Goal: Information Seeking & Learning: Learn about a topic

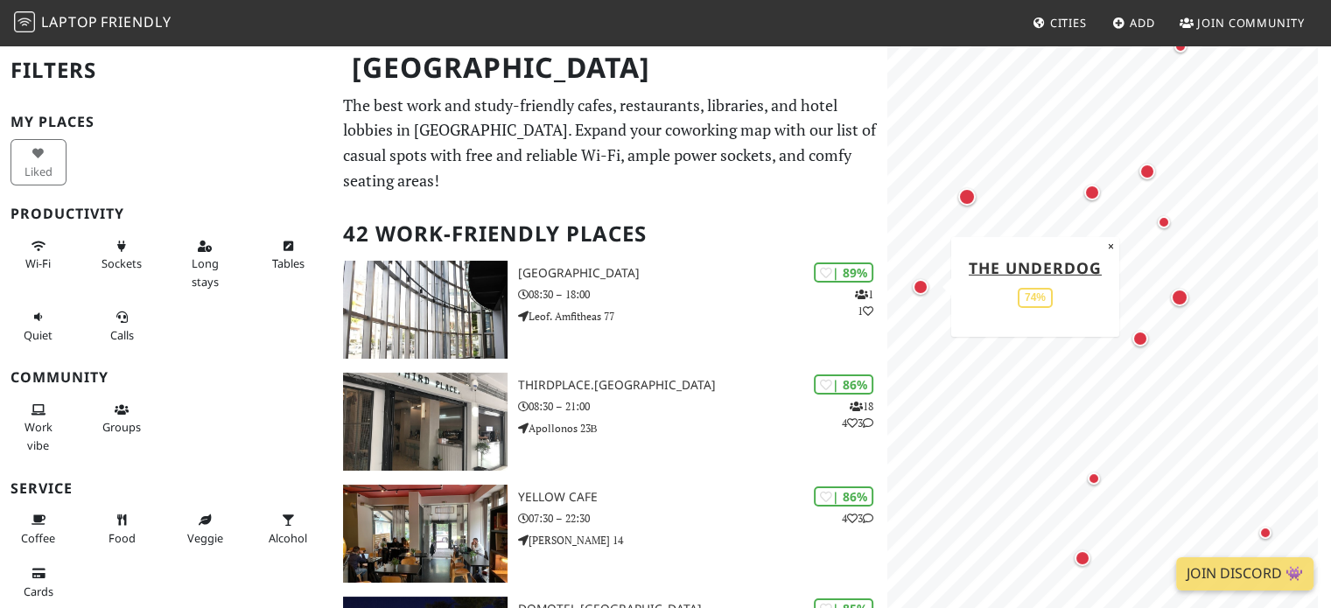
click at [922, 291] on div "Map marker" at bounding box center [921, 287] width 16 height 16
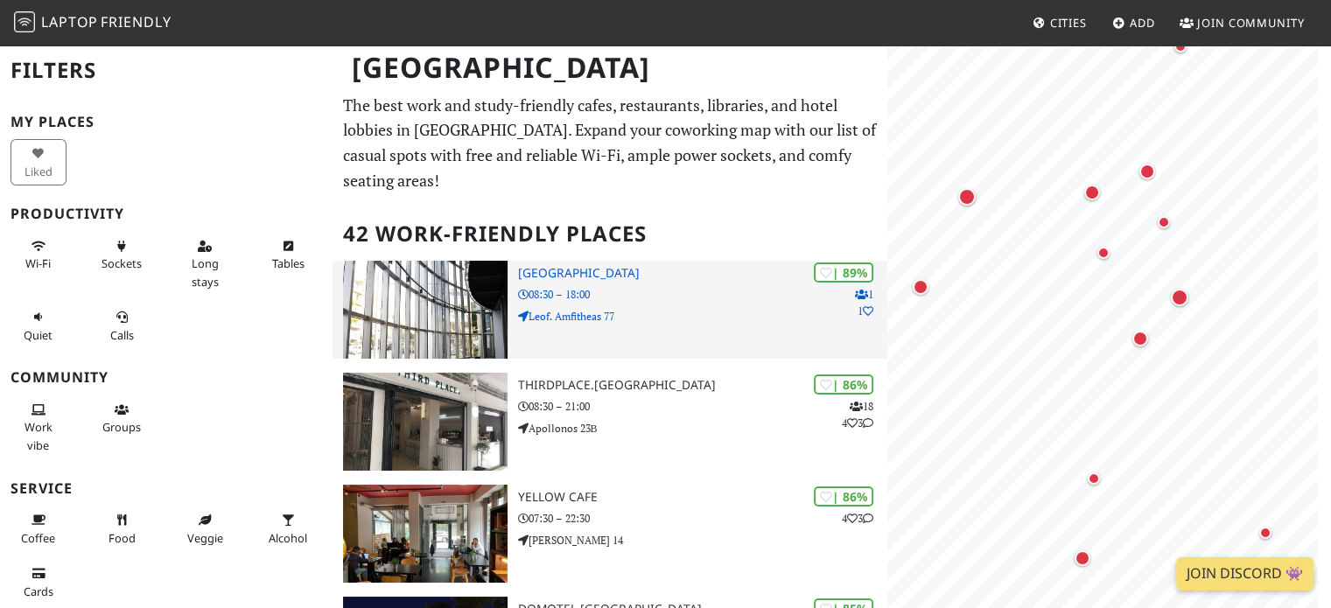
click at [397, 269] on img at bounding box center [425, 310] width 164 height 98
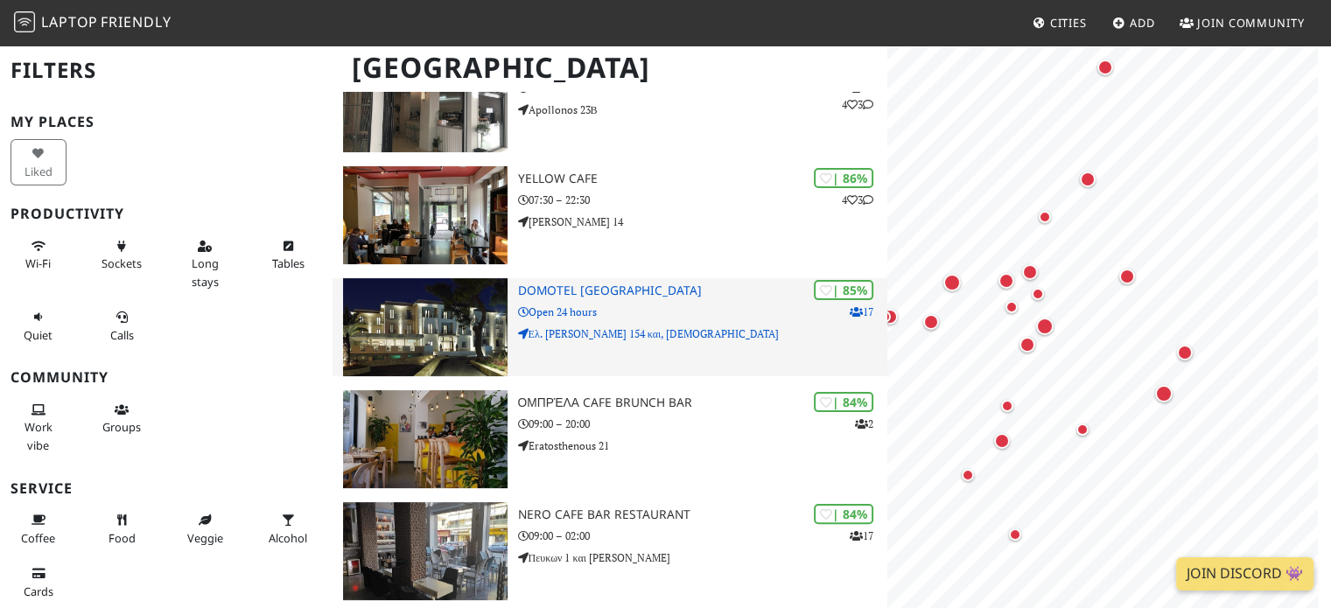
scroll to position [350, 0]
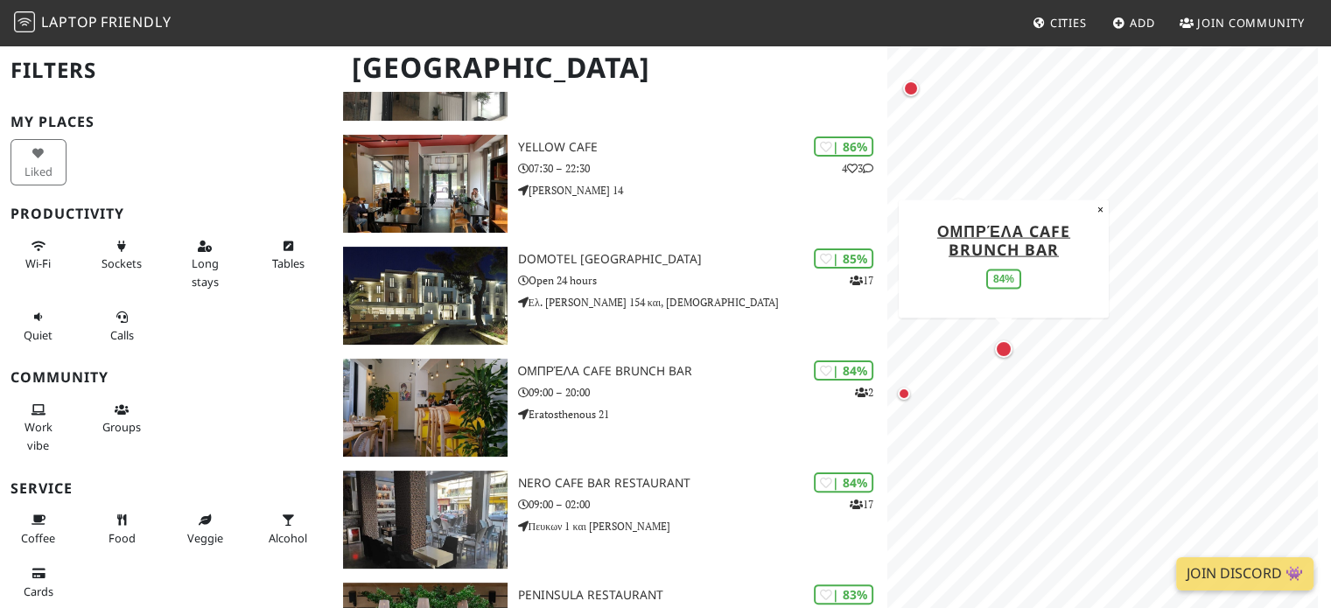
click at [1008, 346] on div "Map marker" at bounding box center [1004, 349] width 18 height 18
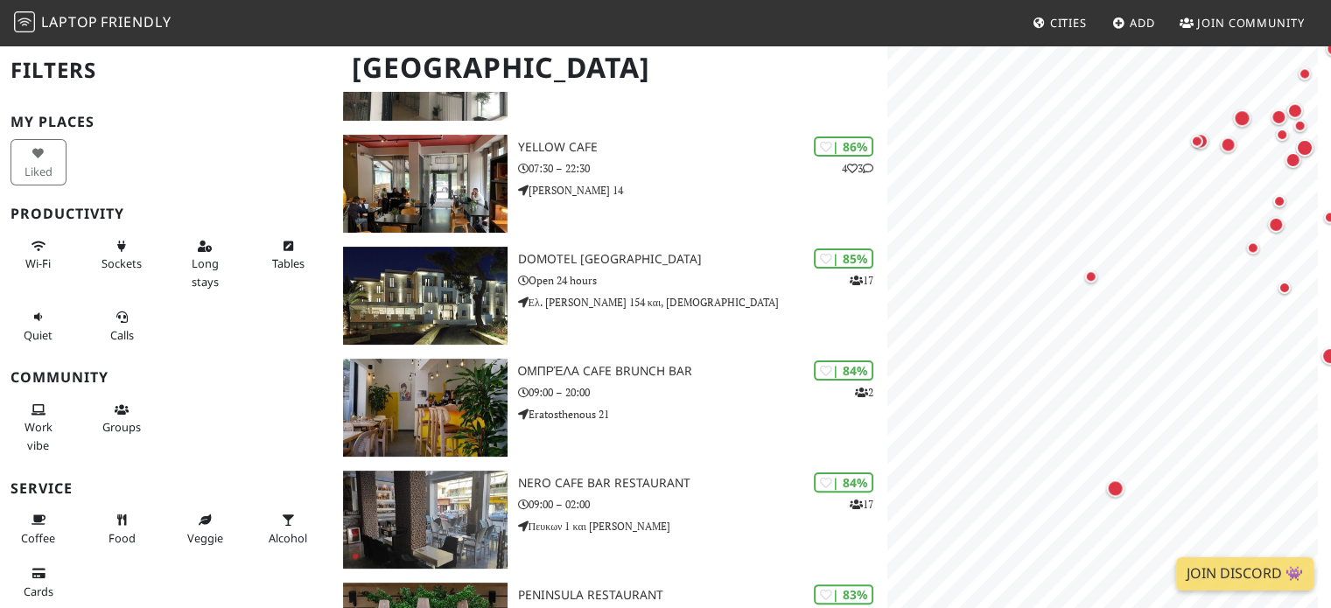
scroll to position [882, 0]
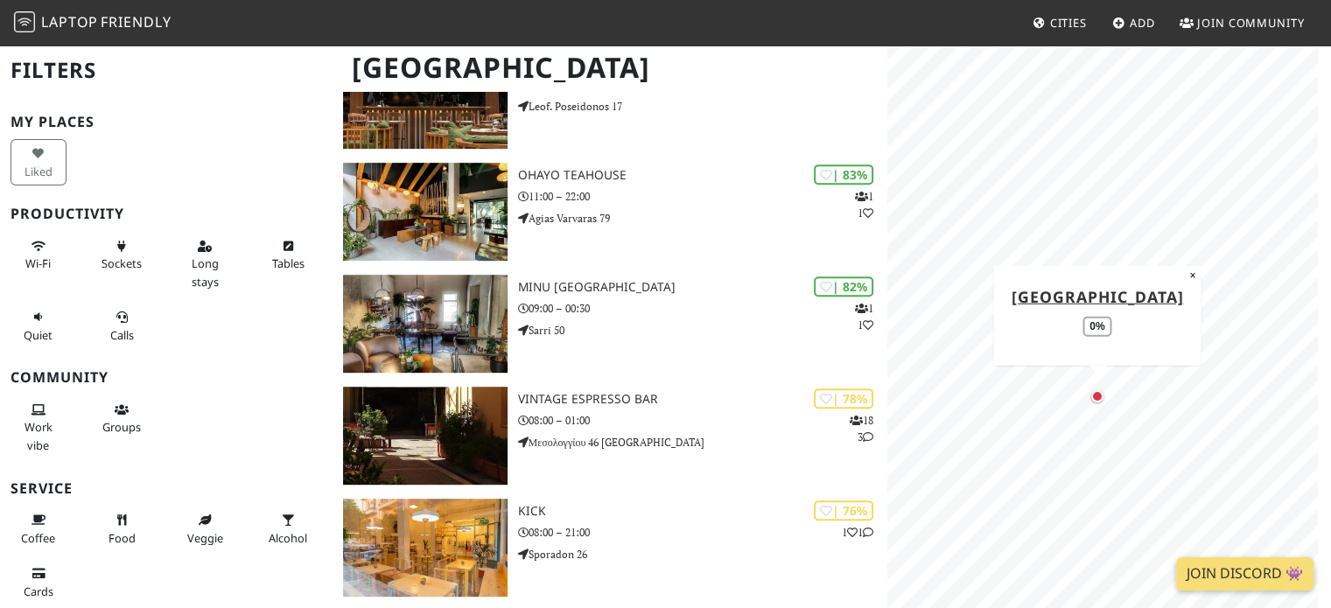
click at [1087, 401] on div "Map marker" at bounding box center [1097, 396] width 21 height 21
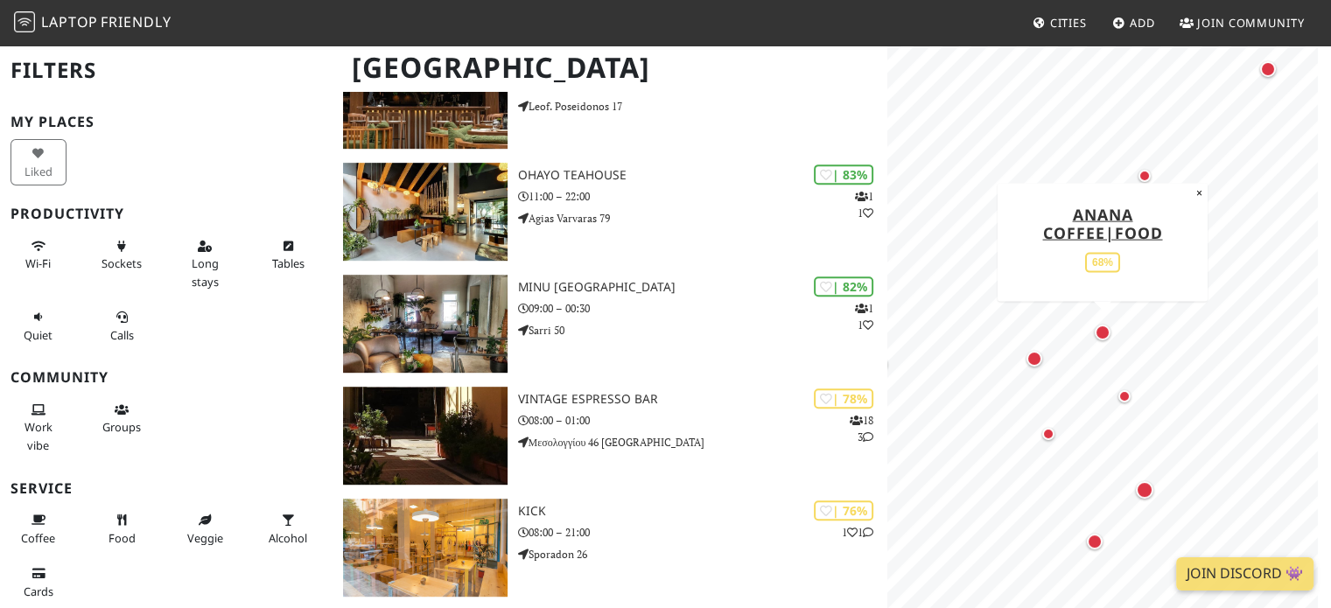
click at [1105, 334] on div "Map marker" at bounding box center [1103, 333] width 16 height 16
click at [1040, 358] on div "Map marker" at bounding box center [1035, 359] width 16 height 16
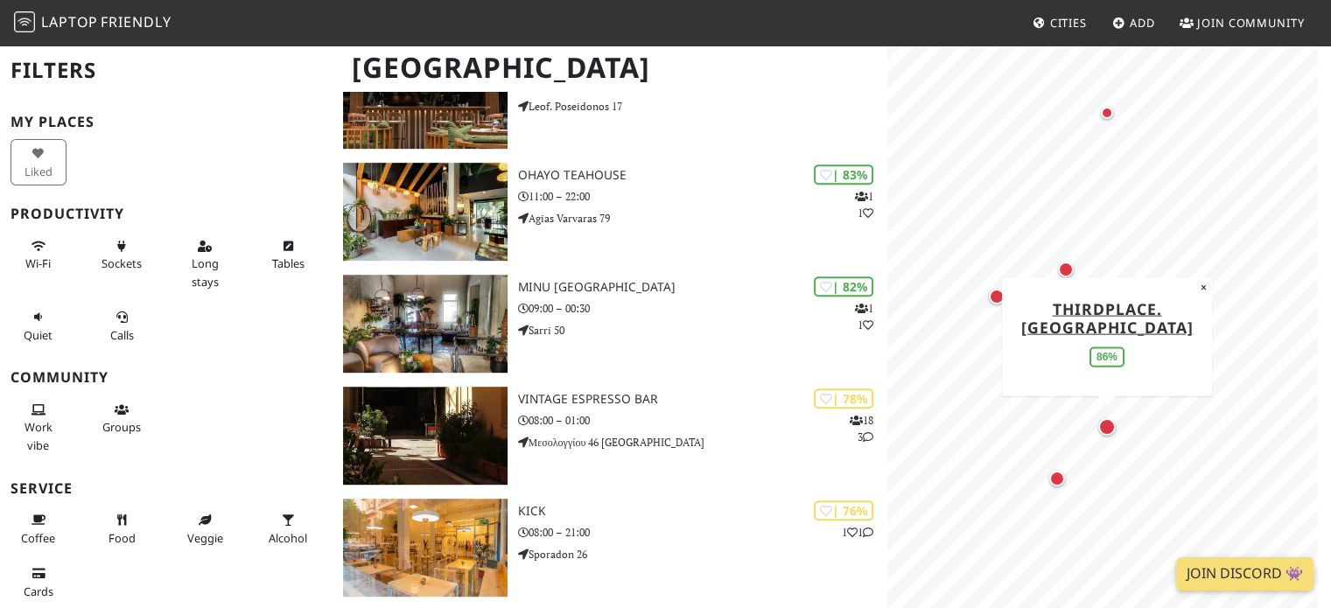
click at [1106, 426] on div "Map marker" at bounding box center [1107, 427] width 18 height 18
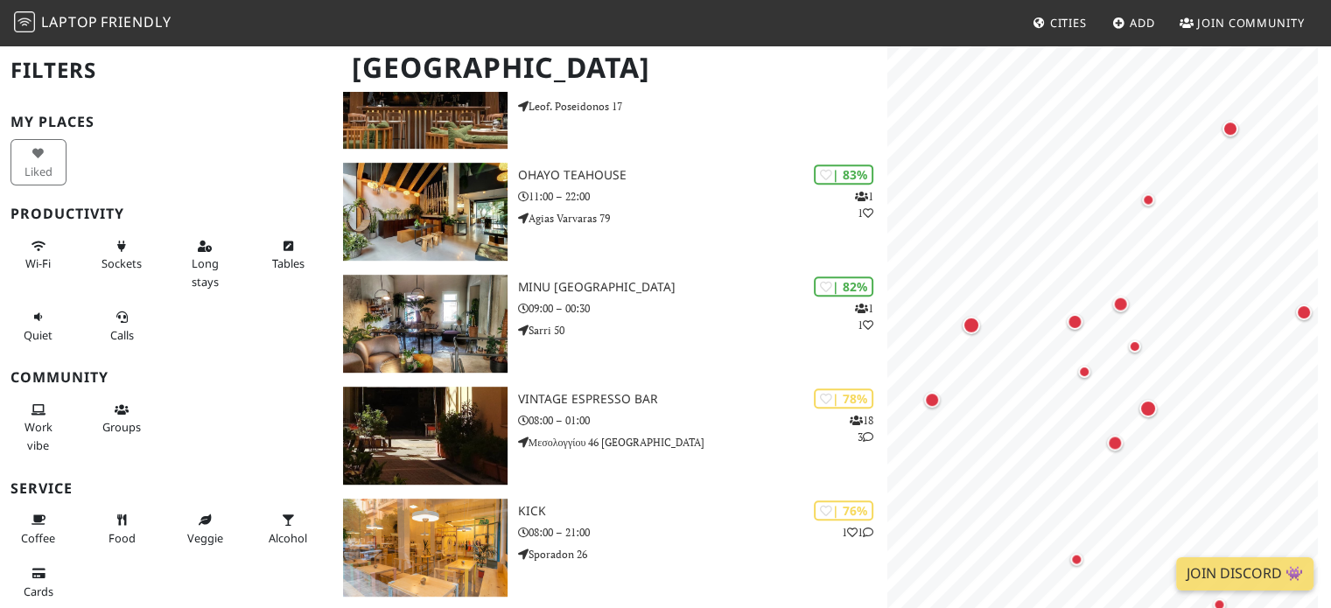
click at [1328, 436] on div "MapLibre | Protomaps © OpenStreetMap" at bounding box center [1109, 348] width 444 height 608
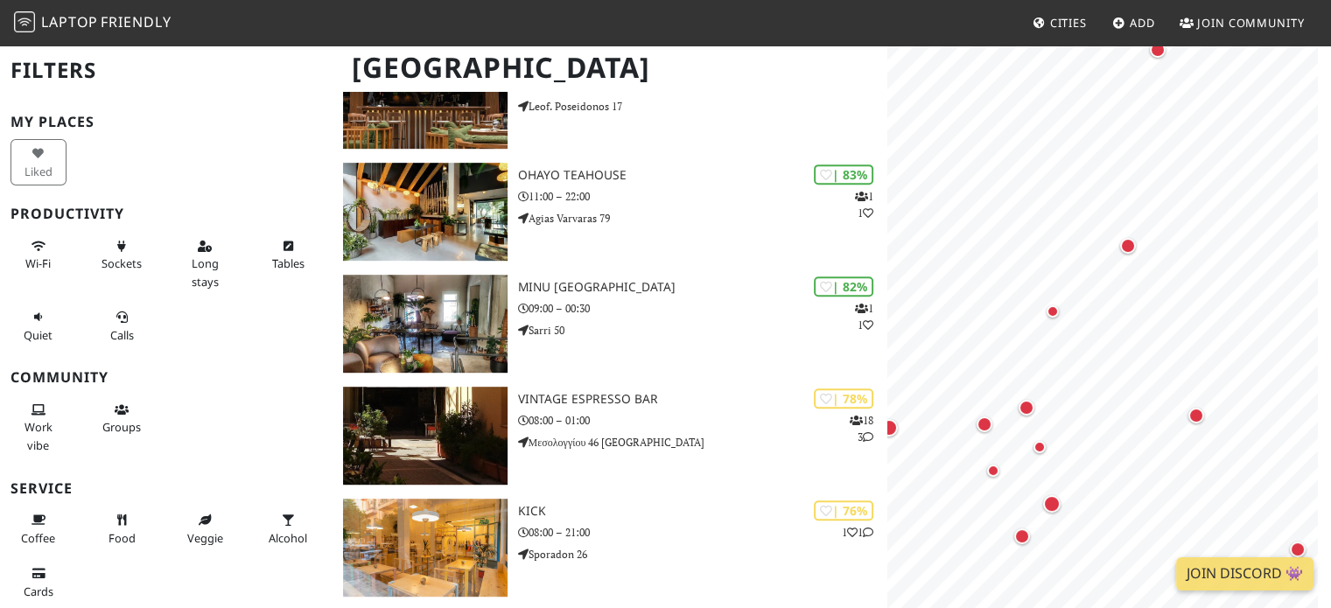
scroll to position [1414, 0]
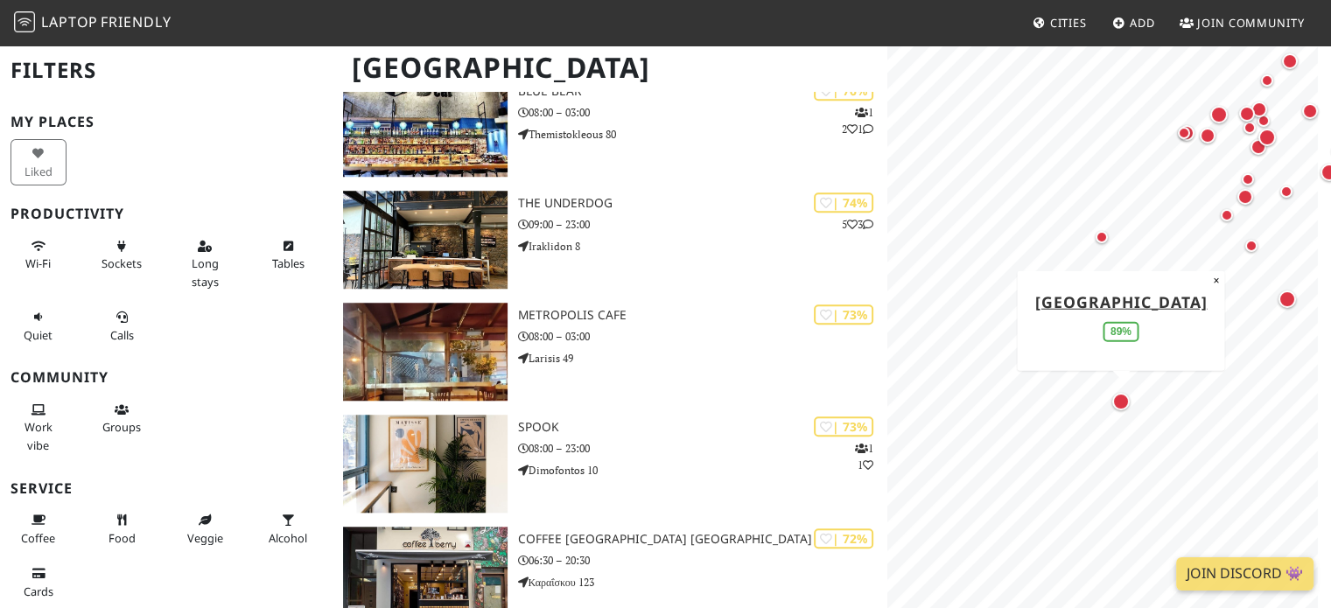
click at [1121, 407] on div "Map marker" at bounding box center [1121, 402] width 18 height 18
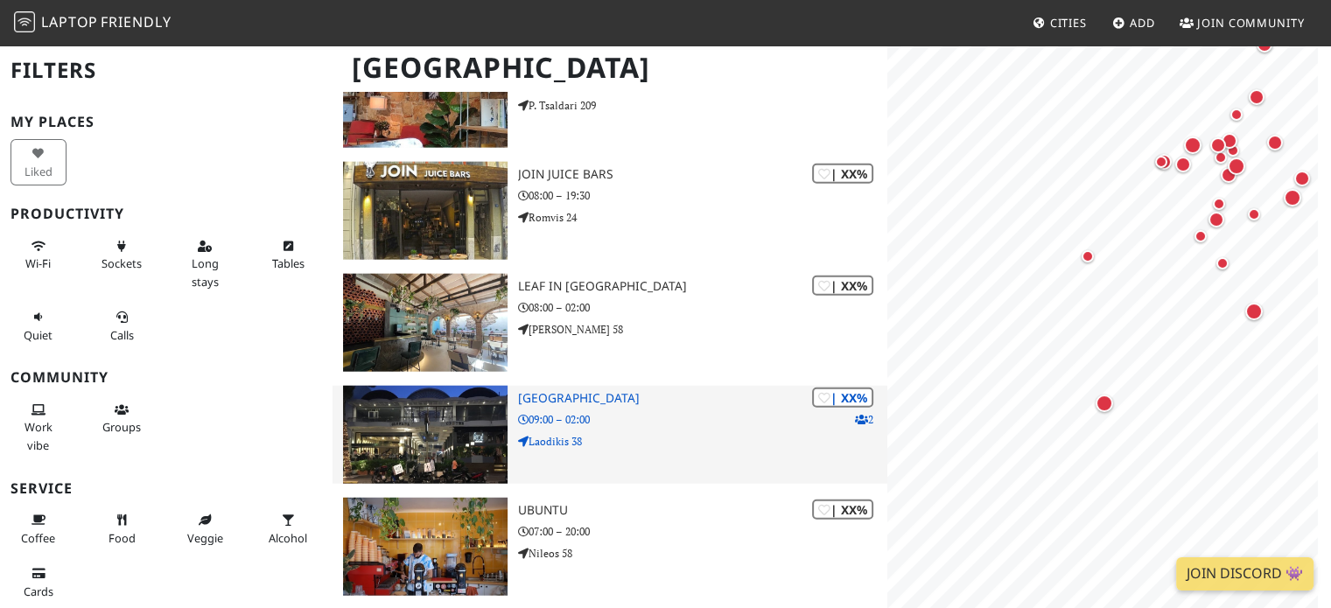
scroll to position [0, 0]
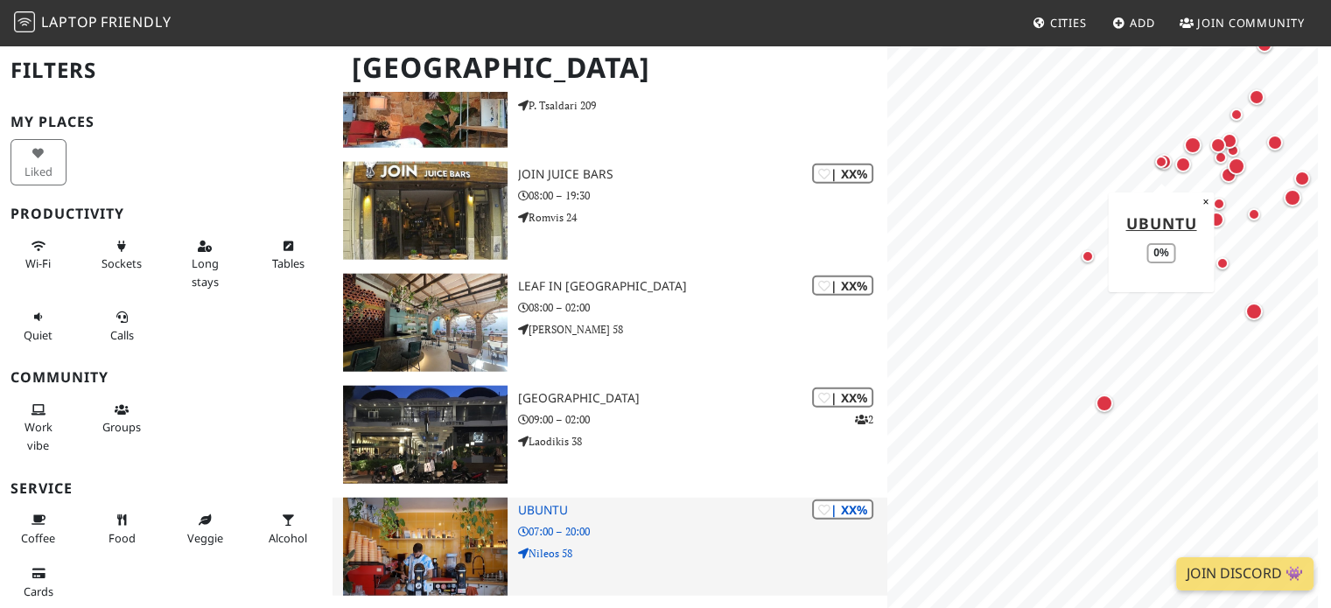
click at [371, 534] on img at bounding box center [425, 547] width 164 height 98
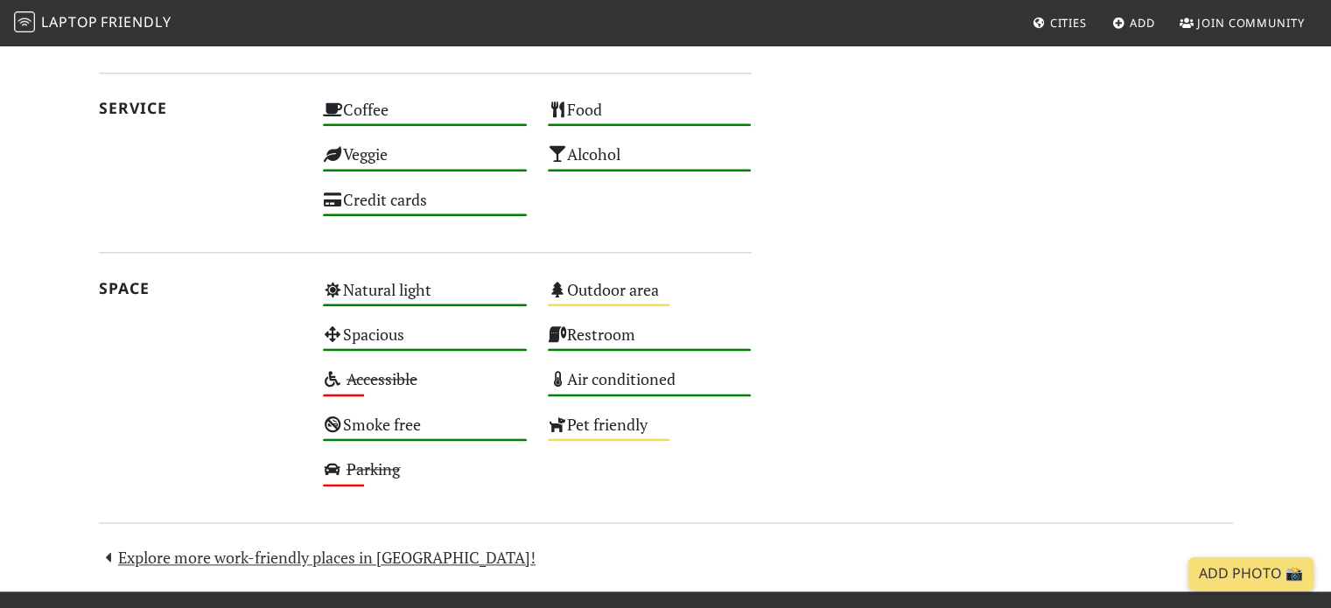
scroll to position [2335, 0]
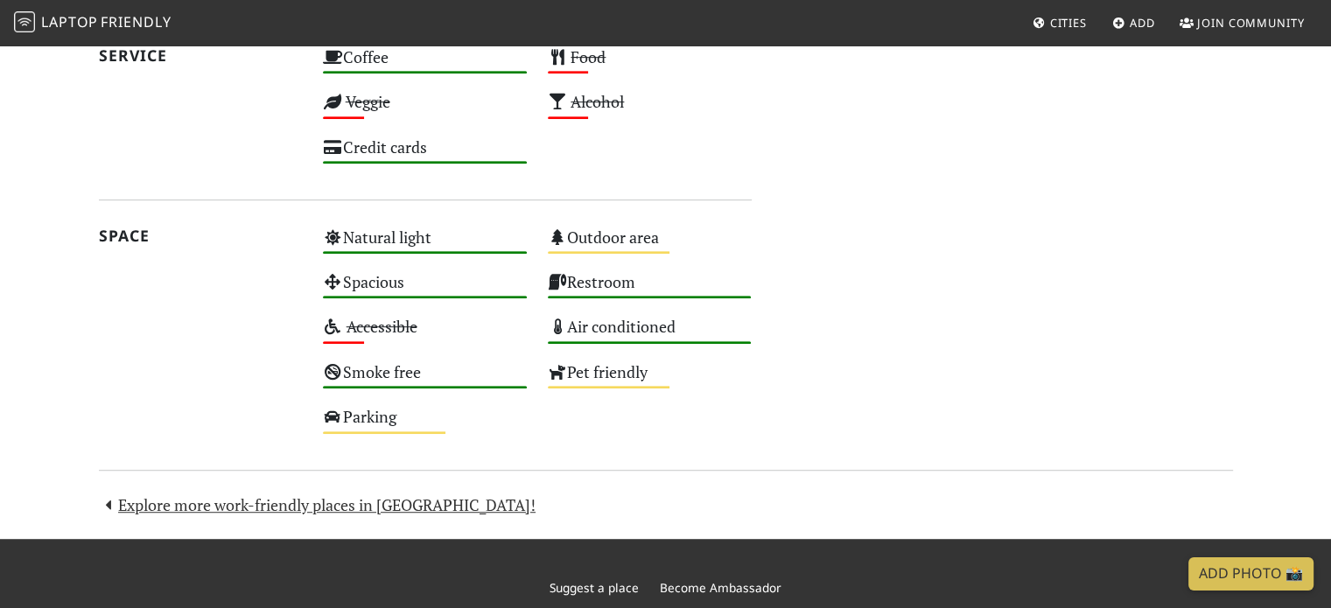
scroll to position [1057, 0]
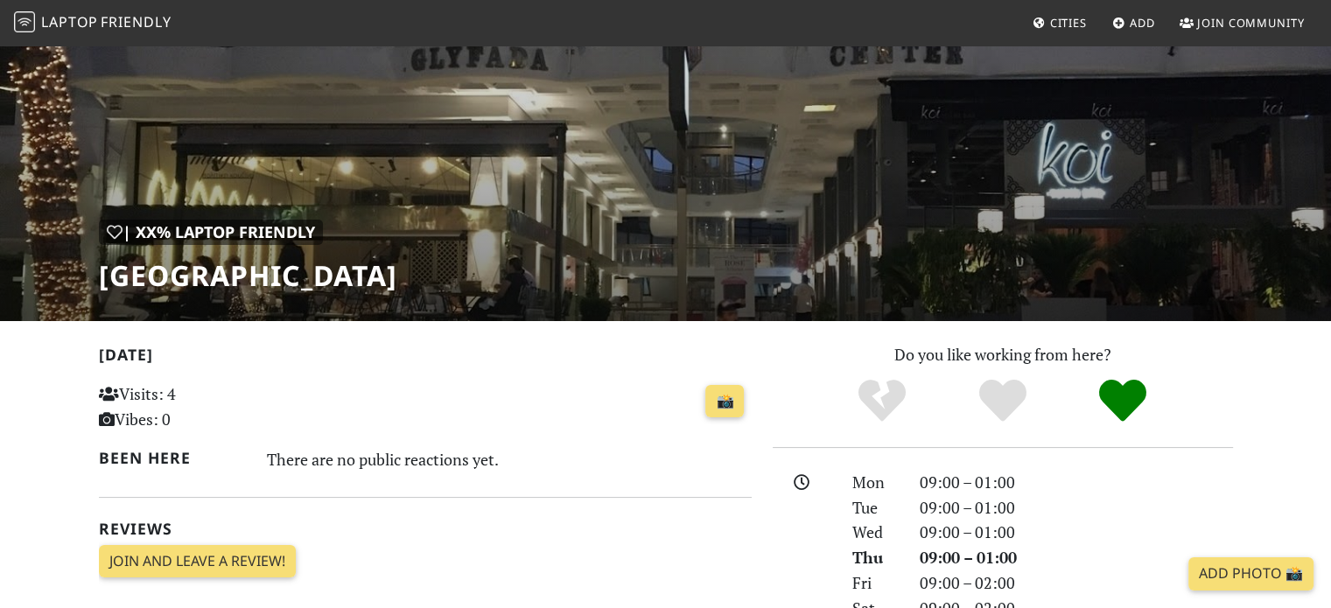
scroll to position [88, 0]
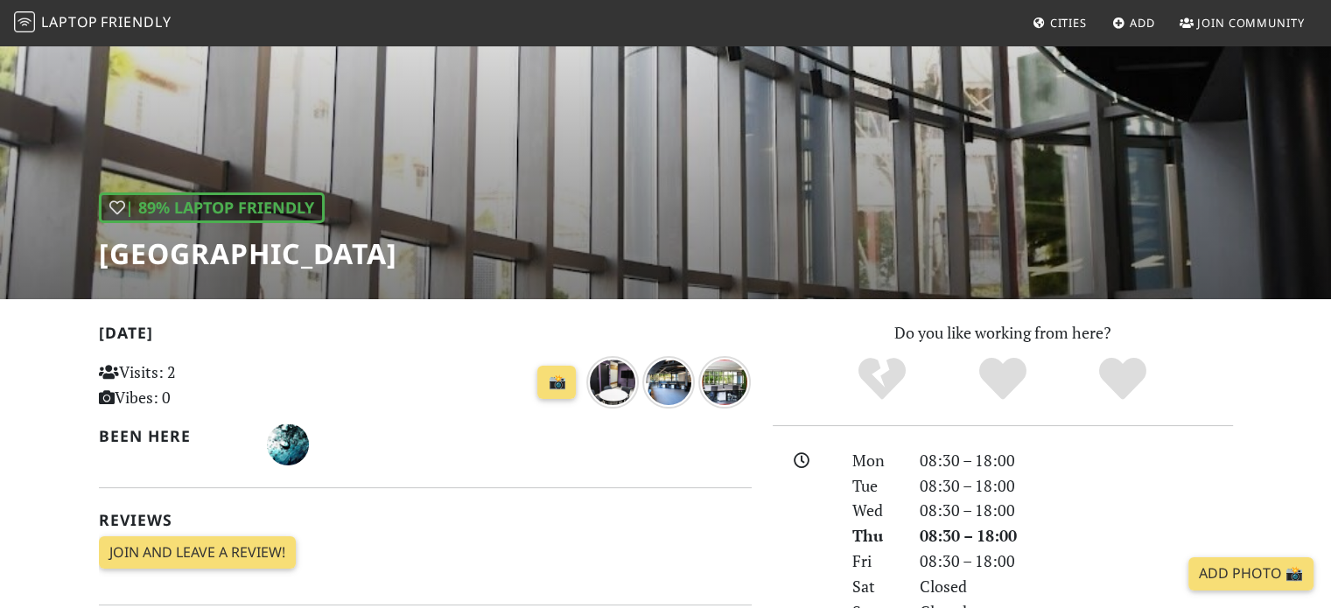
scroll to position [350, 0]
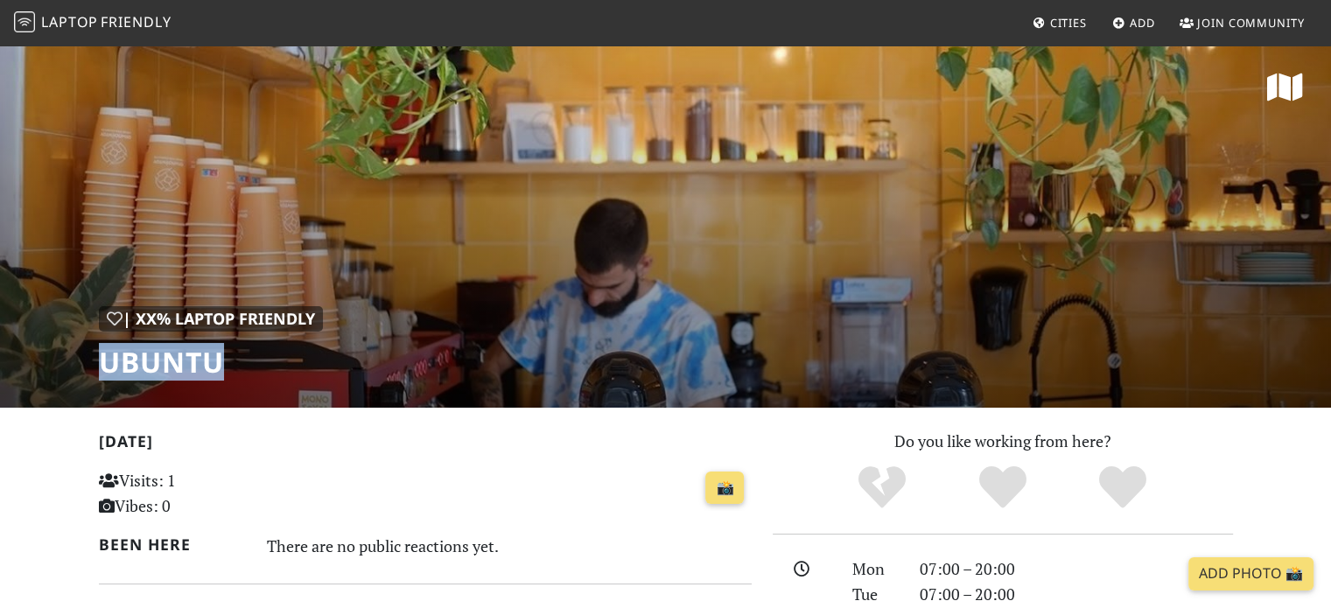
drag, startPoint x: 89, startPoint y: 372, endPoint x: 269, endPoint y: 367, distance: 179.5
click at [269, 367] on div "| XX% Laptop Friendly Ubuntu" at bounding box center [665, 226] width 1331 height 364
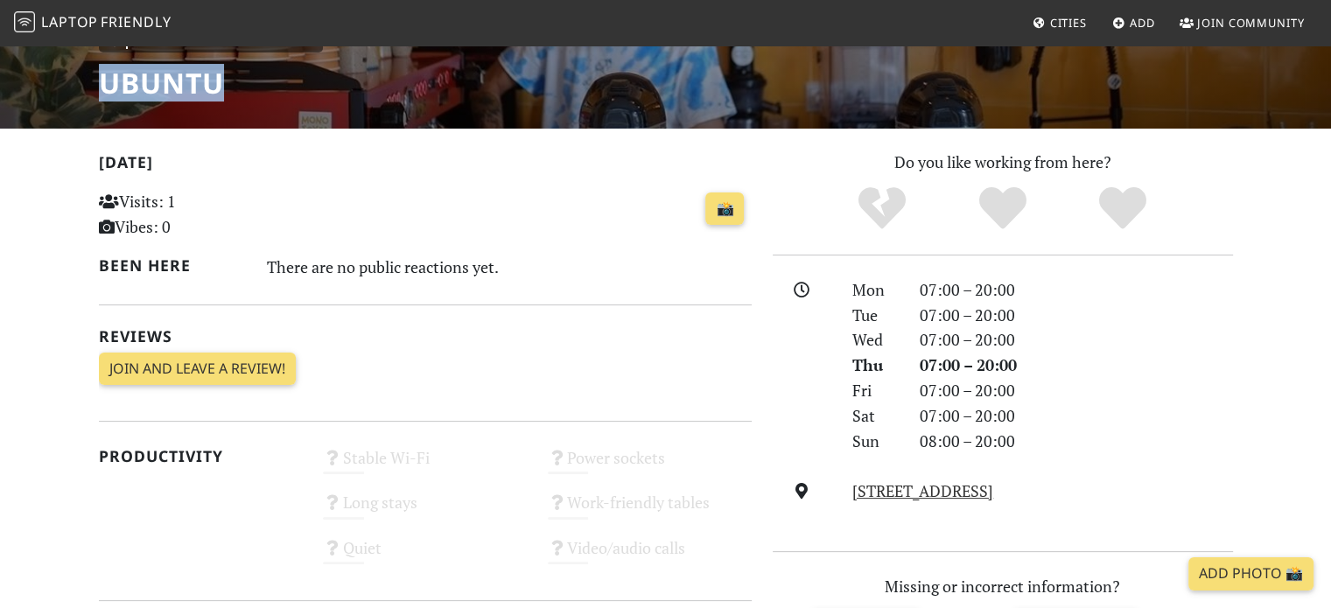
scroll to position [350, 0]
